Goal: Communication & Community: Participate in discussion

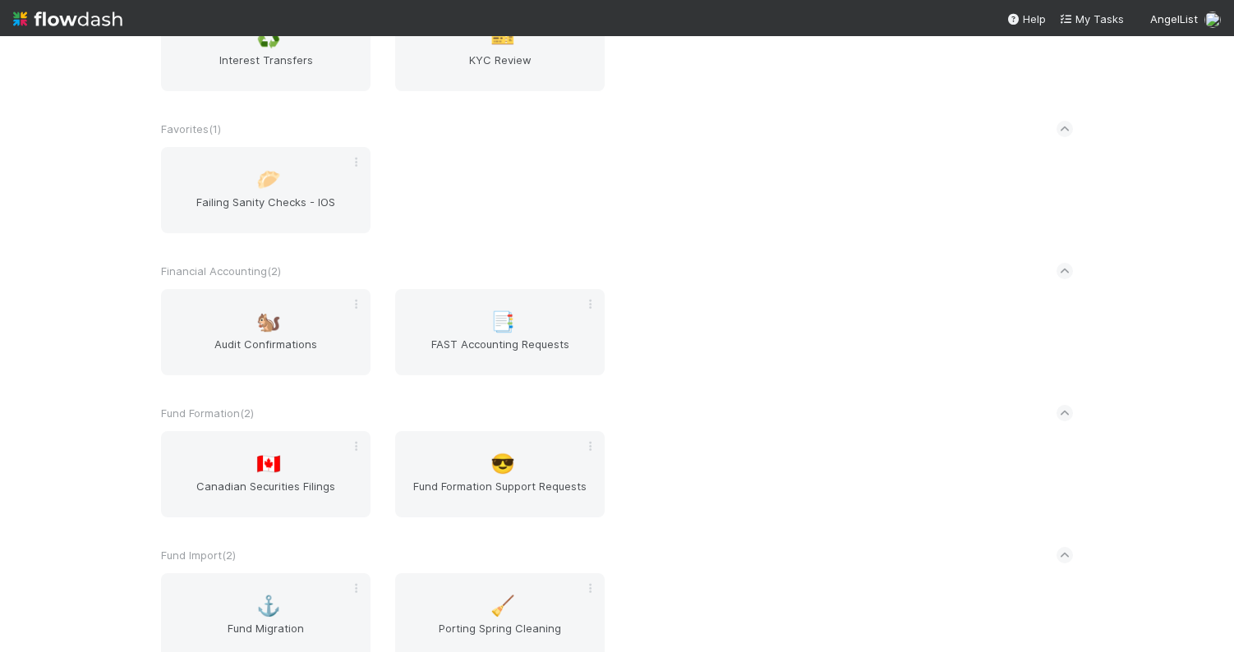
scroll to position [2631, 0]
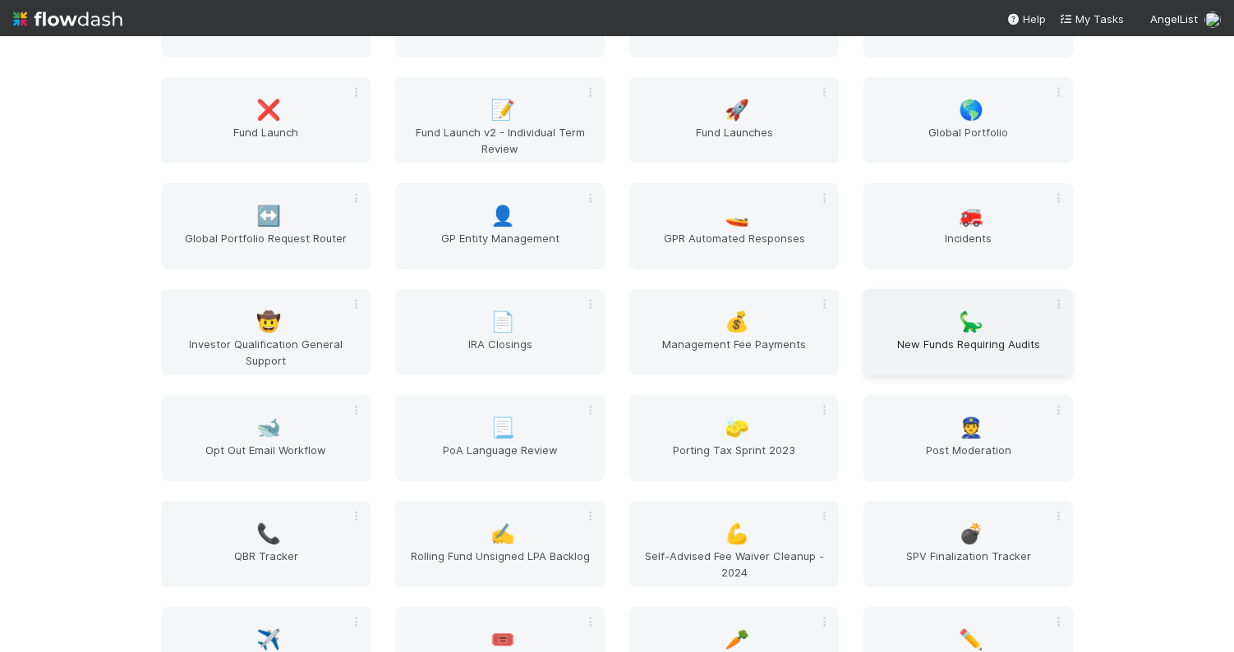
click at [903, 338] on span "New Funds Requiring Audits" at bounding box center [968, 352] width 196 height 33
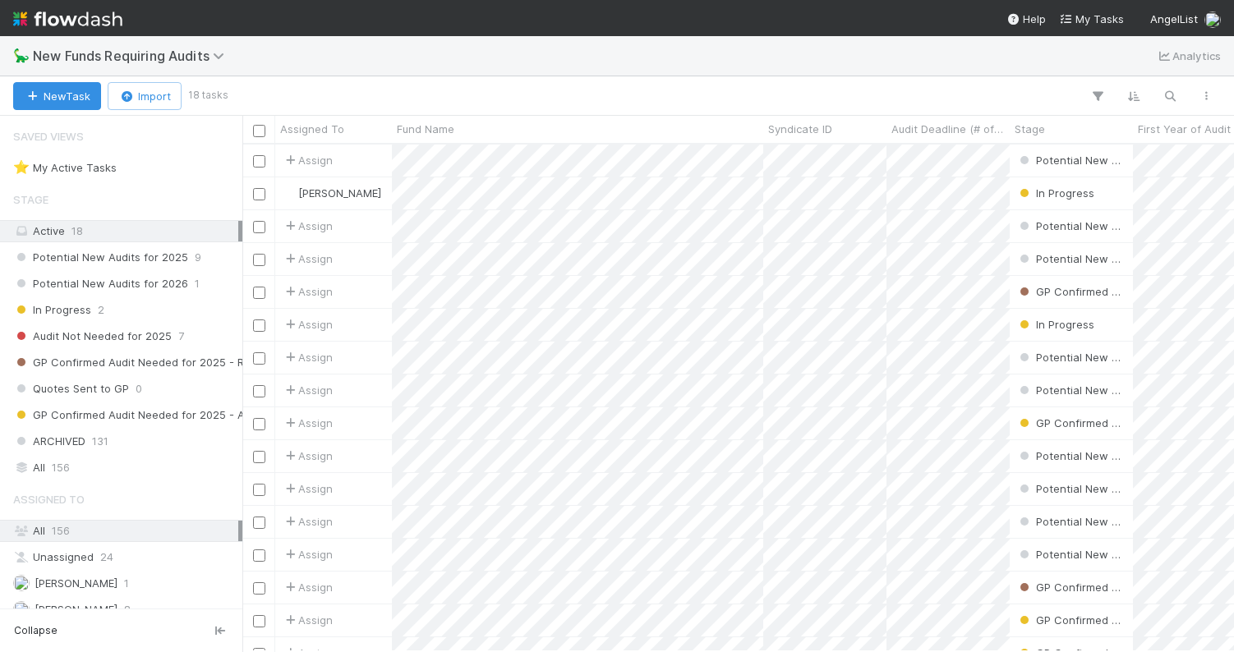
scroll to position [507, 991]
click at [874, 47] on div "🦕 New Funds Requiring Audits Analytics" at bounding box center [617, 55] width 1234 height 39
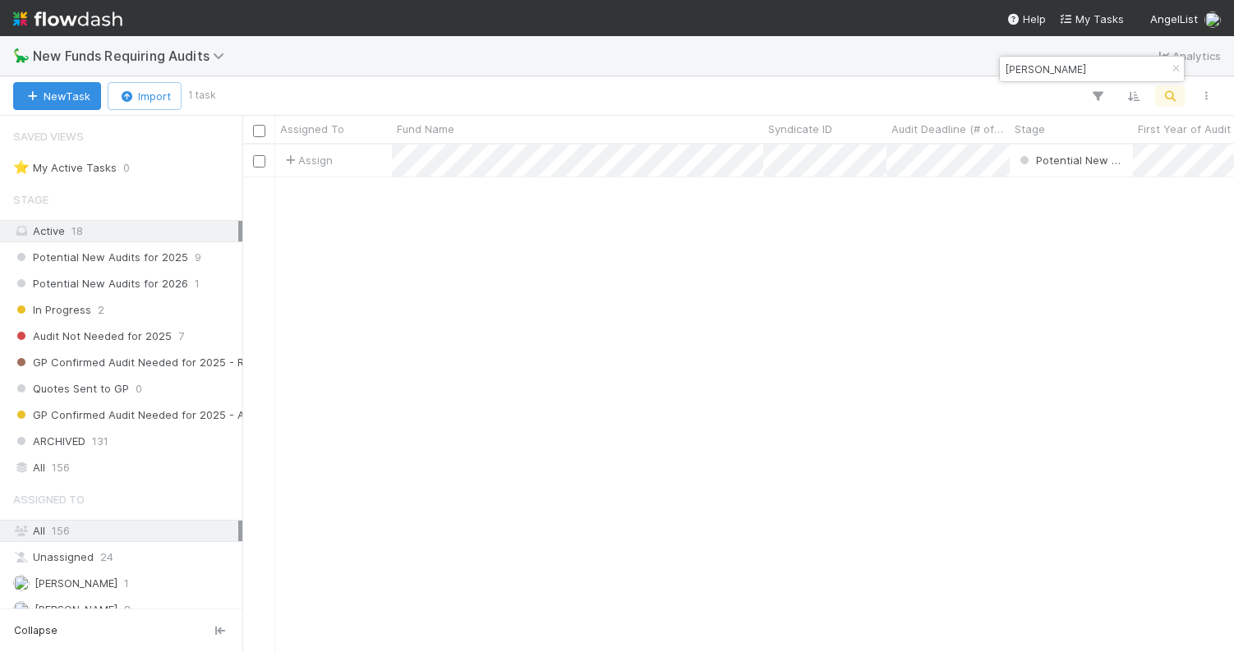
type input "allison"
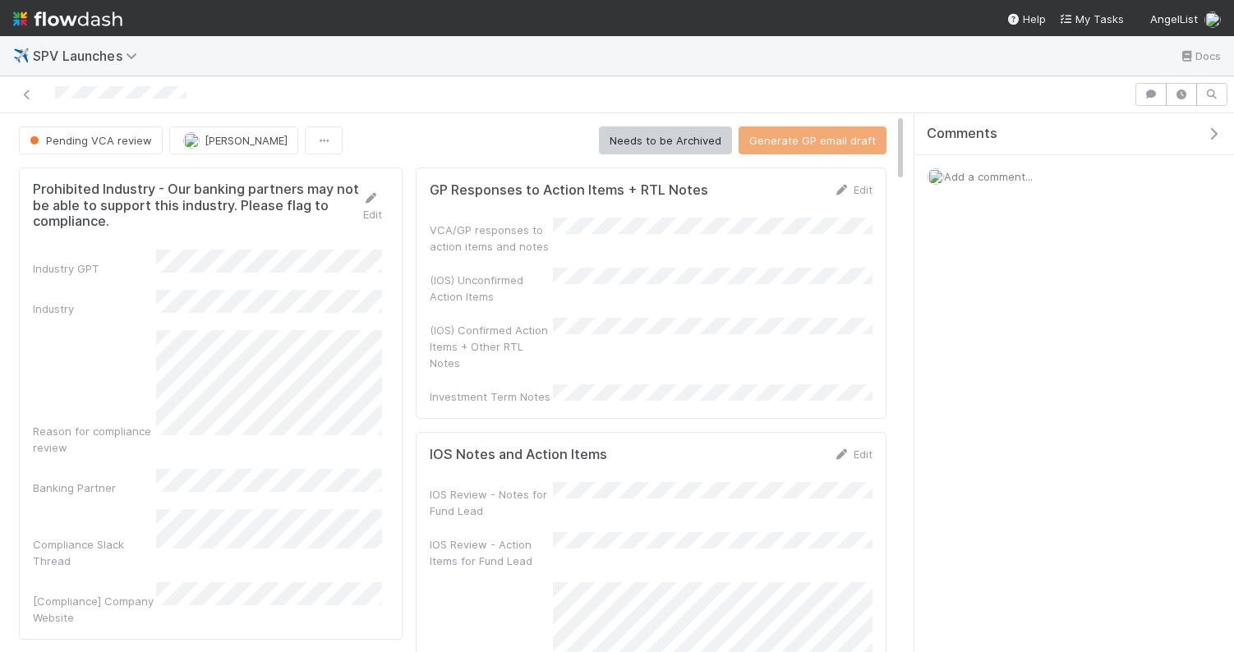
click at [972, 174] on span "Add a comment..." at bounding box center [988, 176] width 89 height 13
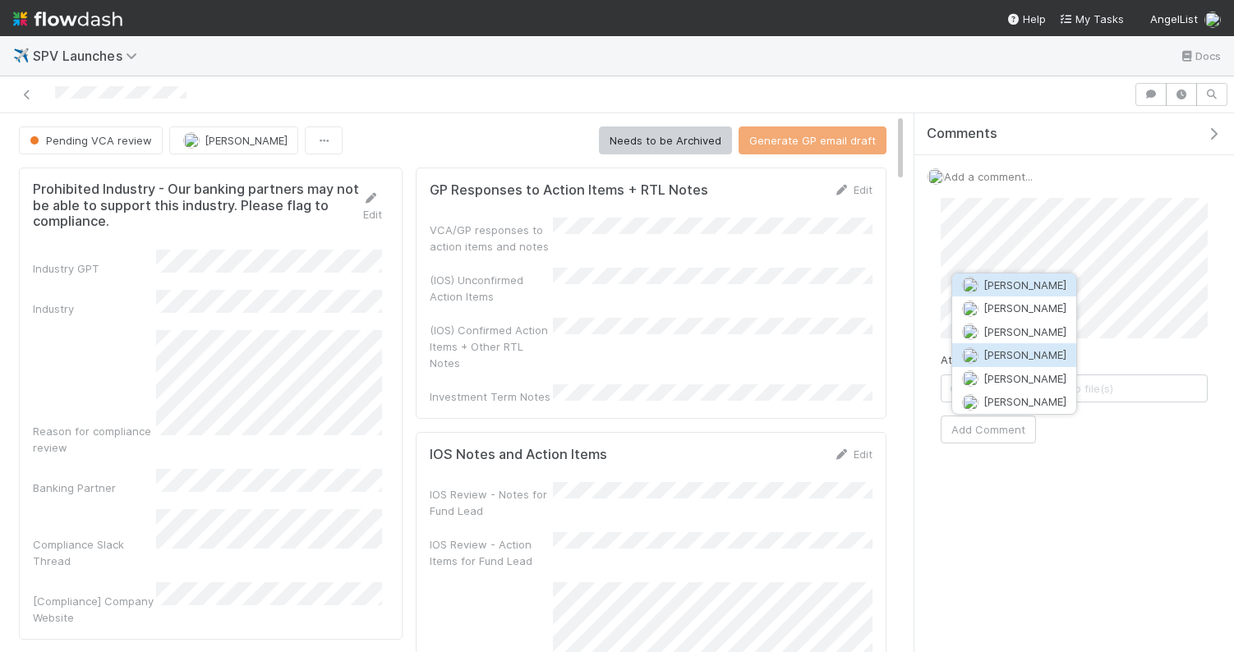
click at [1013, 353] on span "[PERSON_NAME]" at bounding box center [1024, 354] width 83 height 13
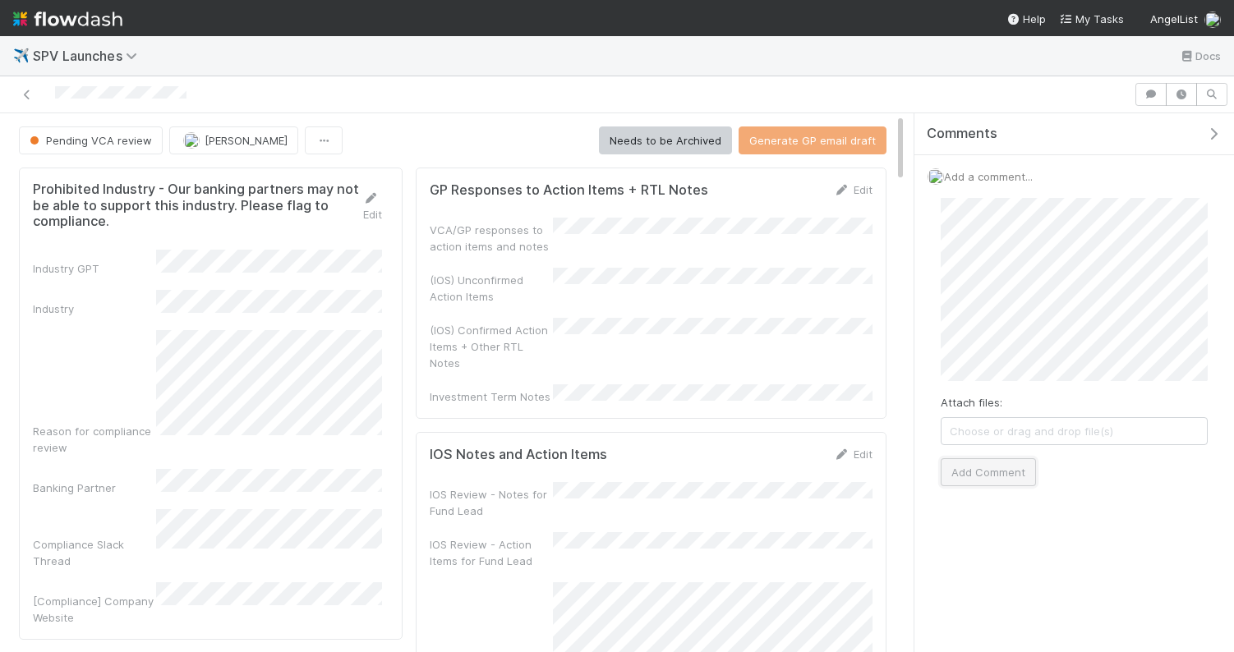
click at [1019, 471] on button "Add Comment" at bounding box center [987, 472] width 95 height 28
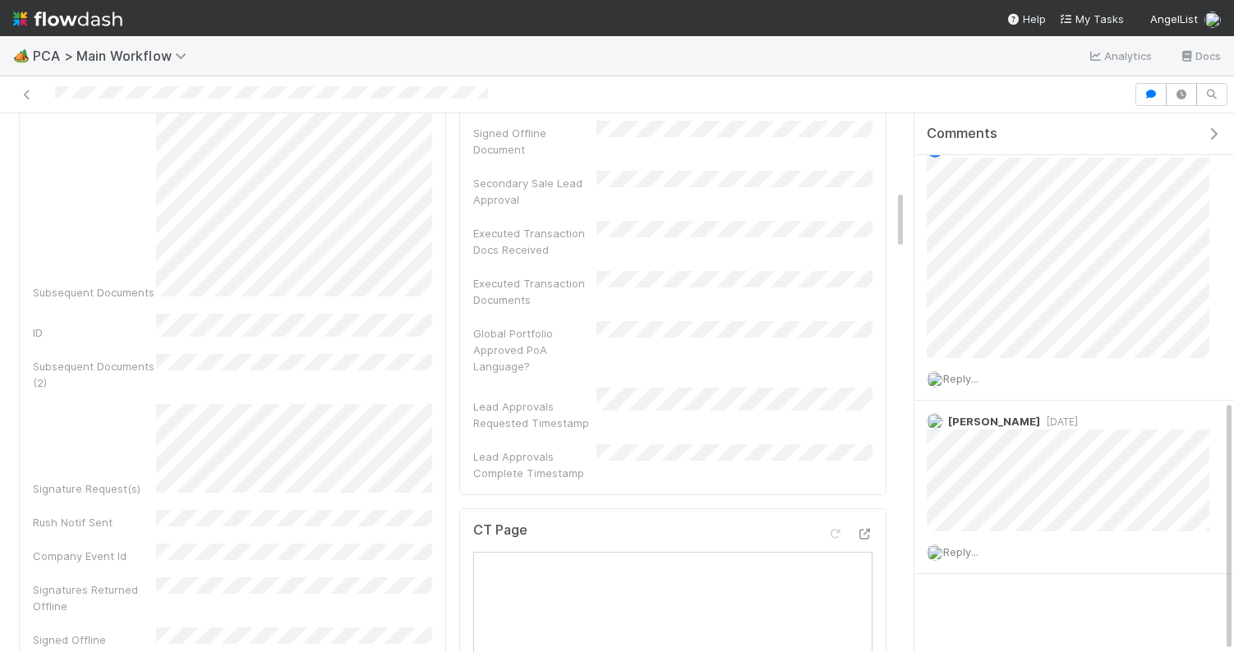
scroll to position [688, 0]
